Goal: Navigation & Orientation: Find specific page/section

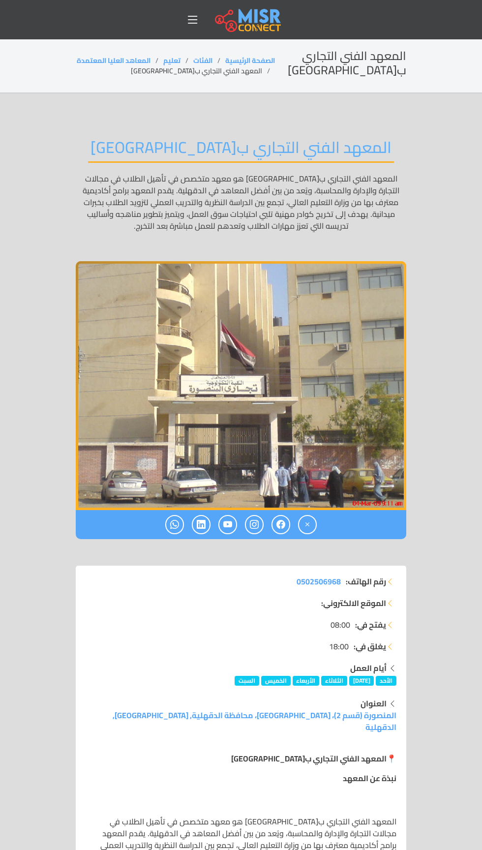
click at [366, 438] on img "1 / 1" at bounding box center [241, 385] width 330 height 249
click at [351, 437] on img "1 / 1" at bounding box center [241, 385] width 330 height 249
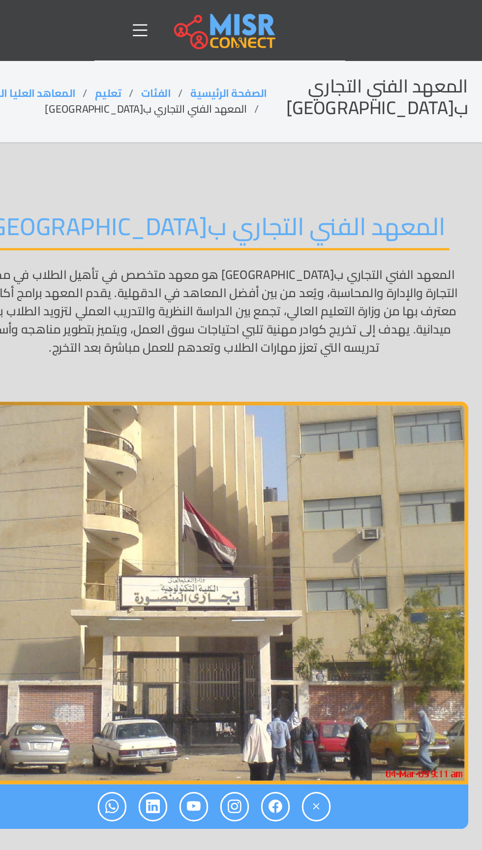
click at [275, 60] on link "الصفحة الرئيسية" at bounding box center [250, 60] width 50 height 13
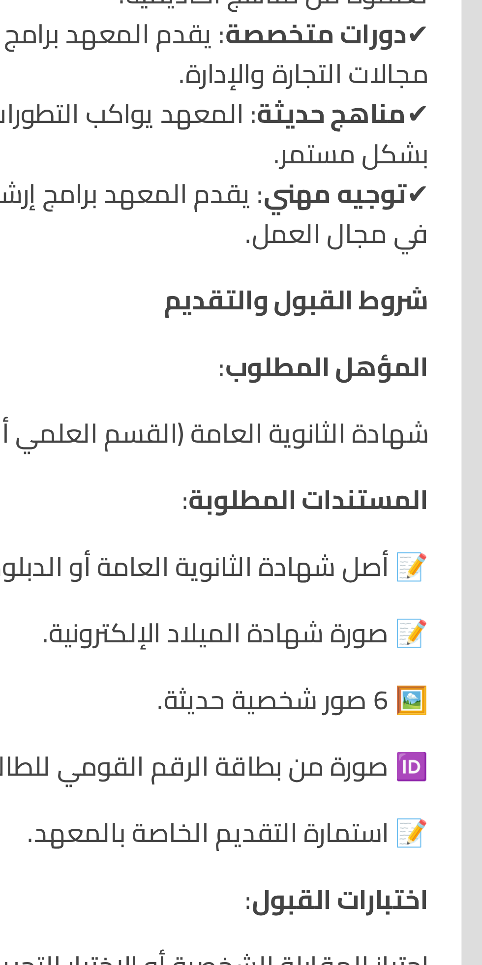
scroll to position [905, 0]
